Goal: Task Accomplishment & Management: Manage account settings

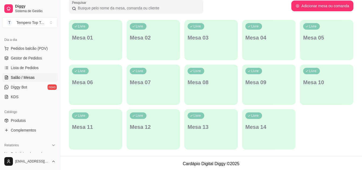
scroll to position [87, 0]
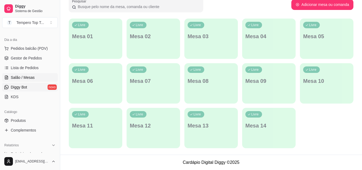
click at [36, 89] on link "Diggy Bot novo" at bounding box center [30, 87] width 56 height 9
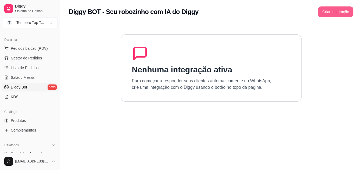
click at [341, 14] on button "Criar integração" at bounding box center [336, 11] width 36 height 11
click at [337, 13] on button "Criar integração" at bounding box center [336, 11] width 36 height 11
click at [28, 97] on link "KDS" at bounding box center [30, 97] width 56 height 9
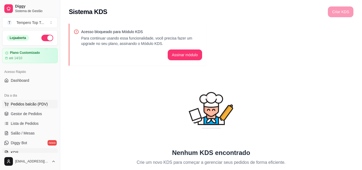
click at [36, 103] on span "Pedidos balcão (PDV)" at bounding box center [29, 103] width 37 height 5
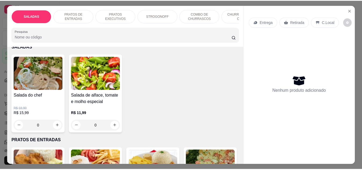
scroll to position [27, 0]
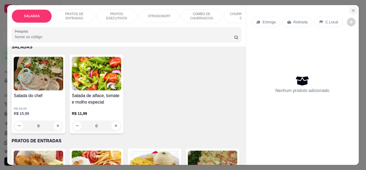
click at [351, 11] on button "Close" at bounding box center [353, 10] width 9 height 9
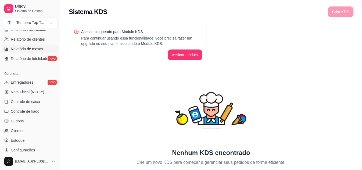
scroll to position [188, 0]
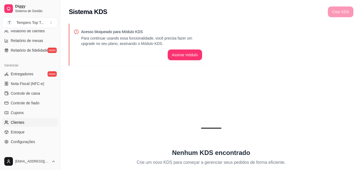
click at [30, 122] on link "Clientes" at bounding box center [30, 122] width 56 height 9
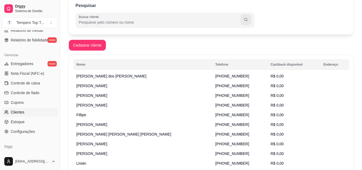
scroll to position [215, 0]
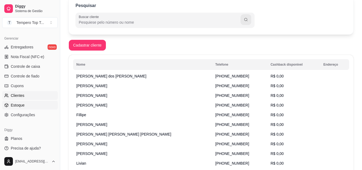
click at [33, 105] on link "Estoque" at bounding box center [30, 105] width 56 height 9
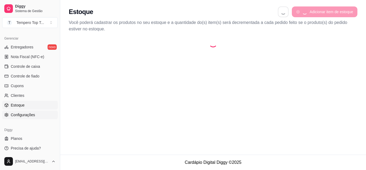
select select "QUANTITY_ORDER"
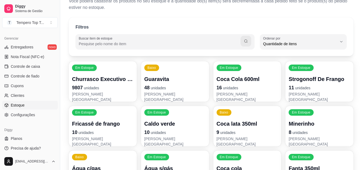
scroll to position [54, 0]
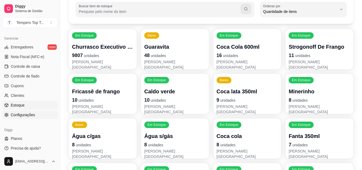
click at [30, 115] on span "Configurações" at bounding box center [23, 114] width 24 height 5
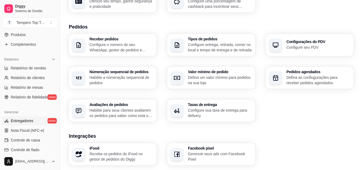
scroll to position [54, 0]
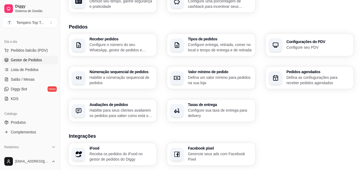
click at [34, 59] on span "Gestor de Pedidos" at bounding box center [26, 59] width 31 height 5
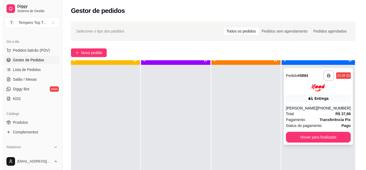
scroll to position [15, 0]
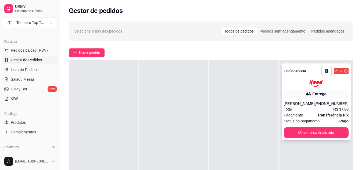
click at [301, 83] on div at bounding box center [316, 83] width 65 height 7
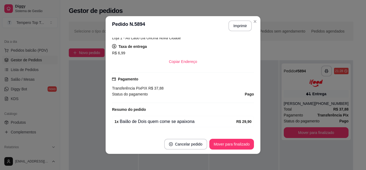
scroll to position [150, 0]
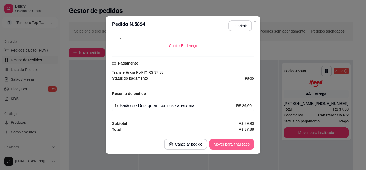
click at [247, 142] on button "Mover para finalizado" at bounding box center [232, 144] width 45 height 11
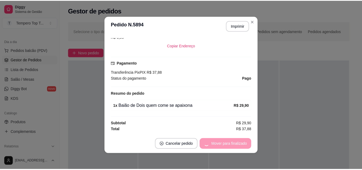
scroll to position [138, 0]
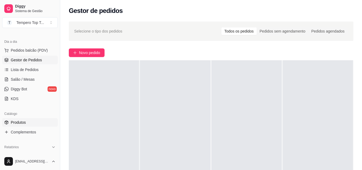
click at [40, 125] on link "Produtos" at bounding box center [30, 122] width 56 height 9
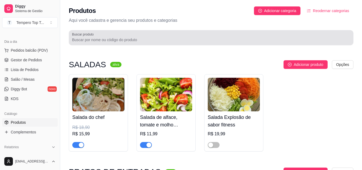
click at [96, 36] on div at bounding box center [211, 37] width 278 height 11
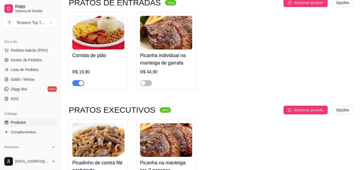
scroll to position [108, 0]
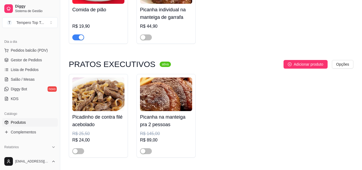
type input "pi"
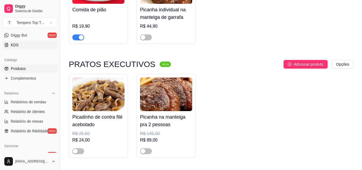
scroll to position [54, 0]
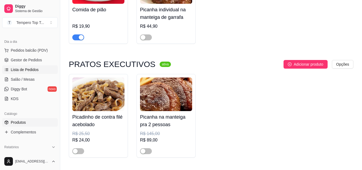
click at [41, 69] on link "Lista de Pedidos" at bounding box center [30, 69] width 56 height 9
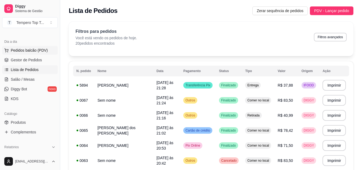
click at [37, 49] on span "Pedidos balcão (PDV)" at bounding box center [29, 50] width 37 height 5
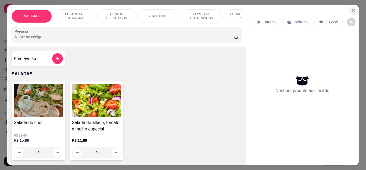
click at [352, 8] on icon "Close" at bounding box center [354, 10] width 4 height 4
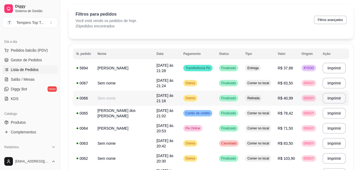
scroll to position [27, 0]
